Goal: Information Seeking & Learning: Check status

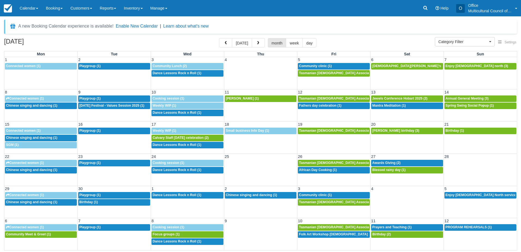
select select
click at [239, 42] on button "today" at bounding box center [242, 42] width 20 height 9
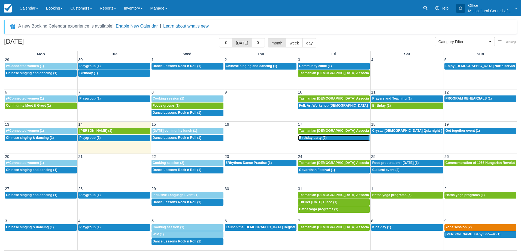
click at [321, 137] on span "Birthday party (2)" at bounding box center [313, 138] width 28 height 4
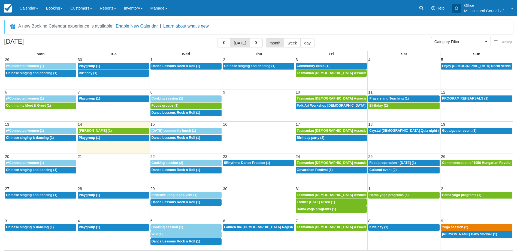
select select
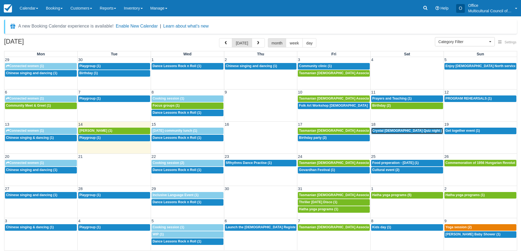
click at [395, 132] on span "Crystal [DEMOGRAPHIC_DATA] Quiz night (2)" at bounding box center [409, 131] width 73 height 4
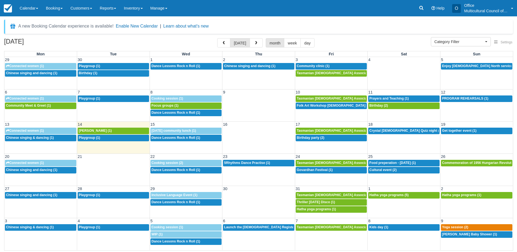
select select
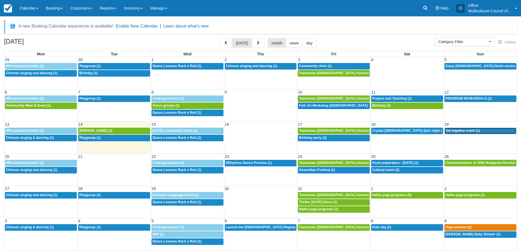
click at [451, 133] on div "3:30p Get together event (1)" at bounding box center [481, 131] width 70 height 4
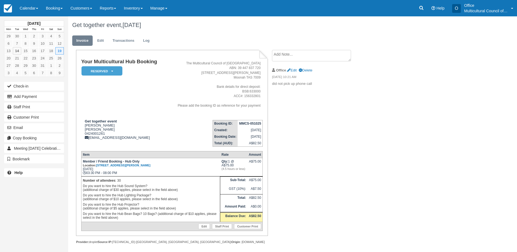
click at [281, 153] on div "Your Multicultural Hub Booking Reserved   Pending Bond and deposit Paid Cancell…" at bounding box center [218, 153] width 300 height 206
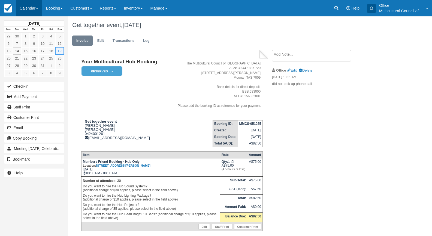
click at [24, 11] on link "Calendar" at bounding box center [29, 8] width 26 height 16
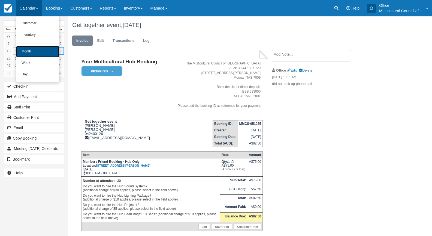
click at [42, 50] on link "Month" at bounding box center [37, 51] width 43 height 11
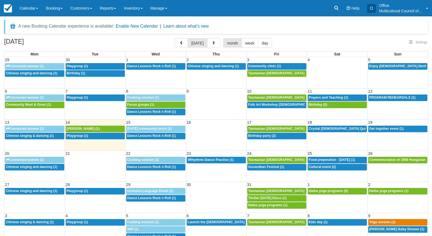
select select
click at [182, 38] on button "button" at bounding box center [181, 42] width 13 height 9
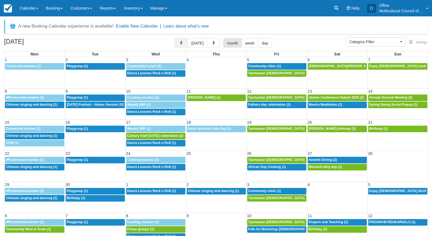
click at [182, 38] on button "button" at bounding box center [181, 42] width 13 height 9
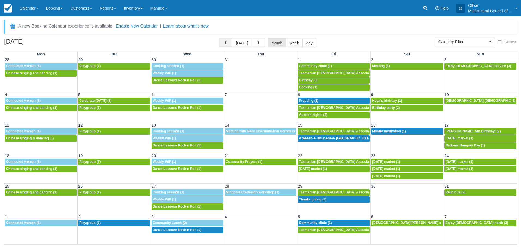
click at [228, 41] on button "button" at bounding box center [225, 42] width 13 height 9
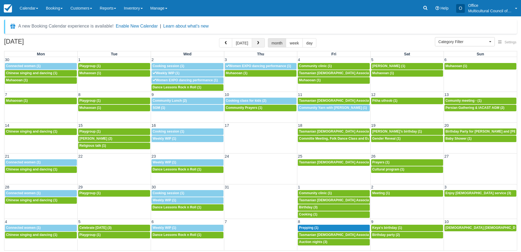
click at [257, 41] on button "button" at bounding box center [258, 42] width 13 height 9
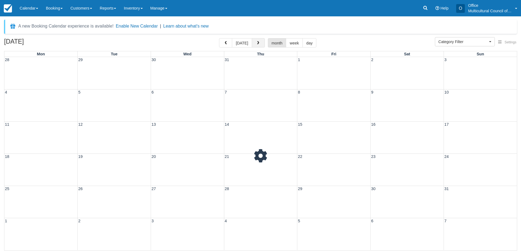
click at [257, 41] on button "button" at bounding box center [258, 42] width 13 height 9
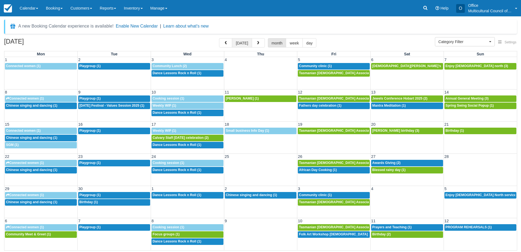
click at [247, 41] on button "today" at bounding box center [242, 42] width 20 height 9
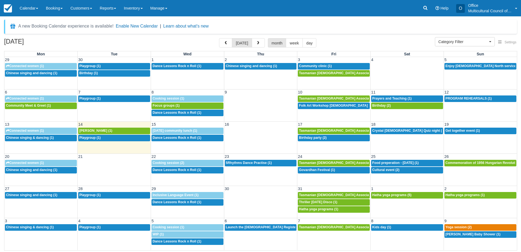
click at [299, 22] on div "A new Booking Calendar experience is available! Enable New Calendar | Learn abo…" at bounding box center [260, 27] width 513 height 14
click at [432, 130] on span "Get together event (1)" at bounding box center [463, 131] width 34 height 4
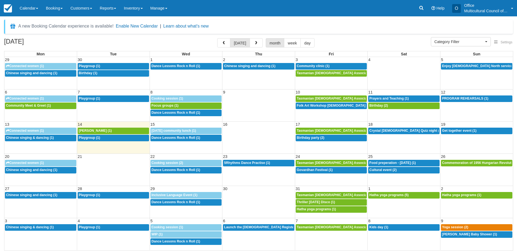
select select
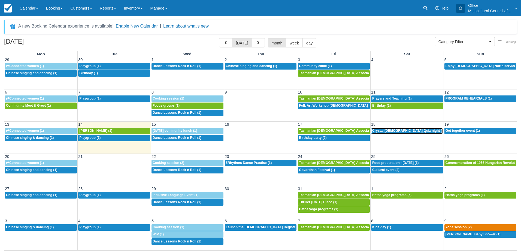
click at [383, 132] on span "Crystal Queer Quiz night (2)" at bounding box center [409, 131] width 73 height 4
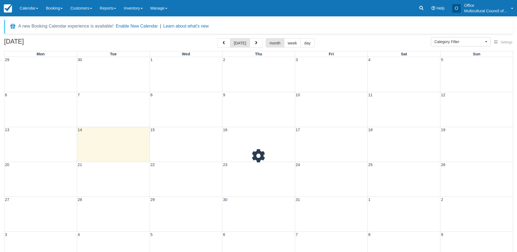
select select
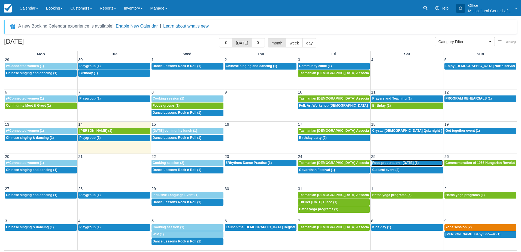
click at [397, 162] on span "Food preperation - Diwali (1)" at bounding box center [396, 163] width 46 height 4
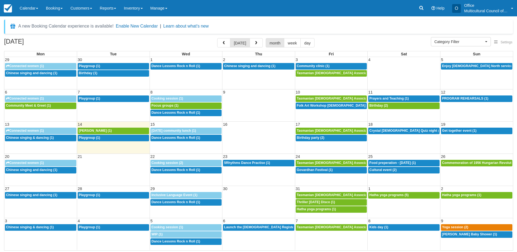
select select
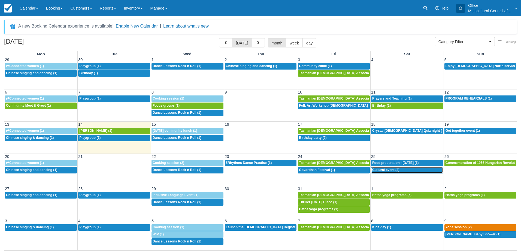
click at [381, 171] on span "Cultural event (2)" at bounding box center [386, 170] width 27 height 4
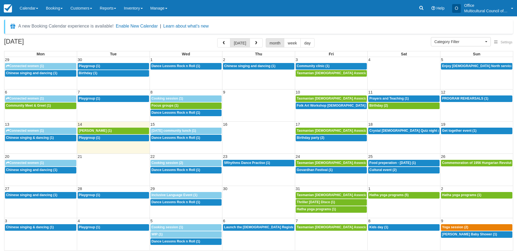
select select
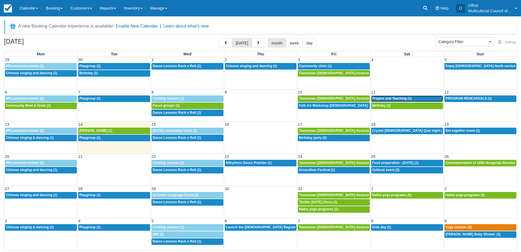
click at [391, 100] on span "Prayers and Teaching (1)" at bounding box center [393, 99] width 40 height 4
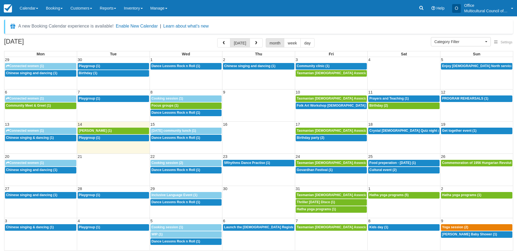
select select
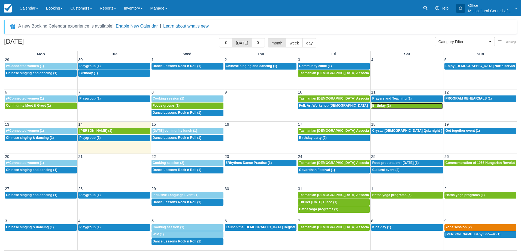
click at [385, 107] on div "4p Birthday (2)" at bounding box center [408, 106] width 70 height 4
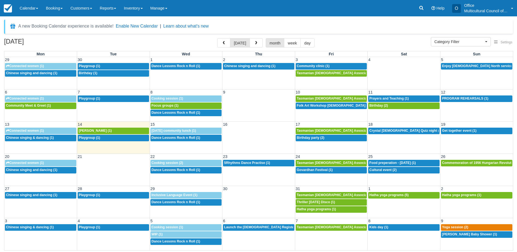
select select
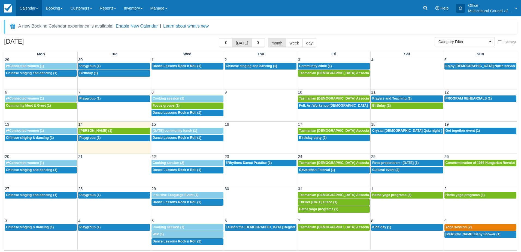
click at [23, 10] on link "Calendar" at bounding box center [29, 8] width 26 height 16
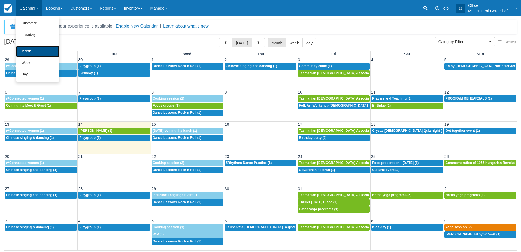
click at [43, 54] on link "Month" at bounding box center [37, 51] width 43 height 11
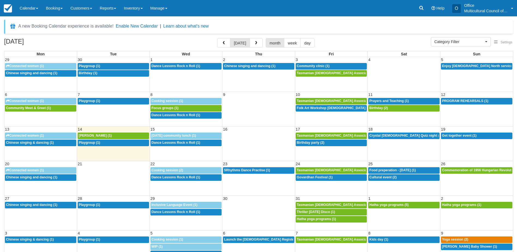
select select
click at [380, 108] on span "Birthday (2)" at bounding box center [379, 108] width 19 height 4
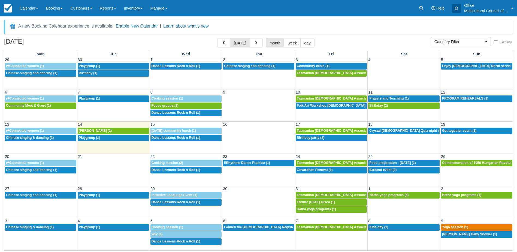
select select
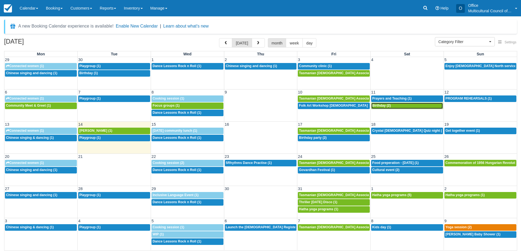
click at [385, 104] on span "Birthday (2)" at bounding box center [382, 106] width 19 height 4
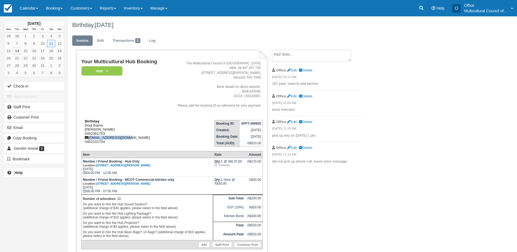
drag, startPoint x: 131, startPoint y: 138, endPoint x: 90, endPoint y: 138, distance: 40.6
click at [90, 138] on div "Birthday Dorji lhamo Dorji Lhamo 0452361703 dlhamo173@gmail.com 0452101704" at bounding box center [123, 131] width 85 height 25
copy div "dlhamo173@gmail.com"
click at [25, 7] on link "Calendar" at bounding box center [29, 8] width 26 height 16
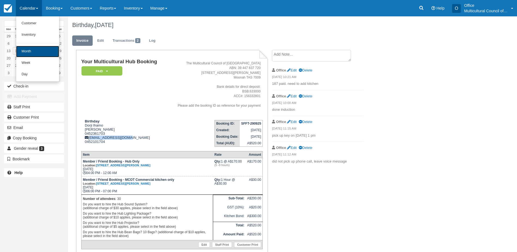
click at [35, 55] on link "Month" at bounding box center [37, 51] width 43 height 11
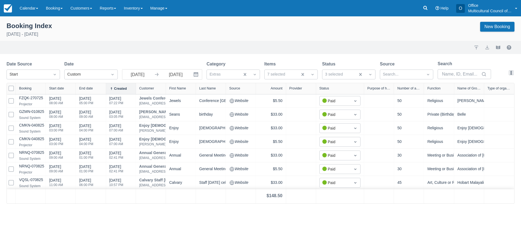
click at [301, 35] on div "Booking Index [DATE] - [DATE] New Booking" at bounding box center [261, 30] width 508 height 17
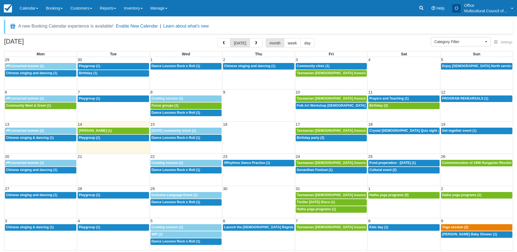
select select
